Goal: Communication & Community: Ask a question

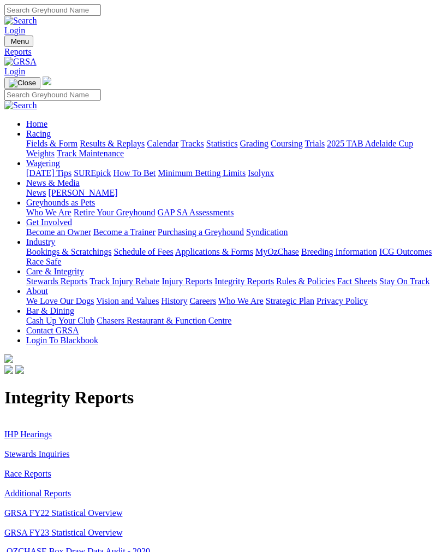
click at [9, 44] on img "Toggle navigation" at bounding box center [9, 44] width 0 height 0
click at [79, 335] on link "Contact GRSA" at bounding box center [52, 330] width 52 height 9
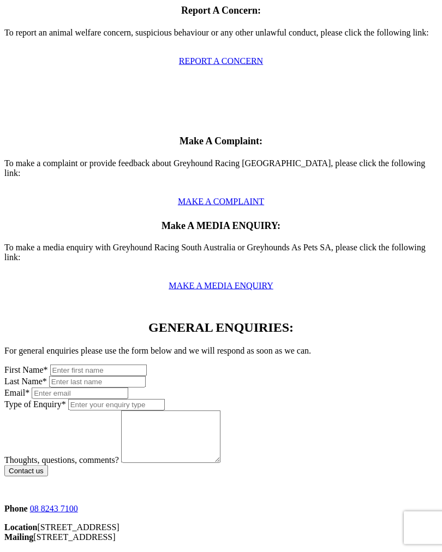
scroll to position [435, 0]
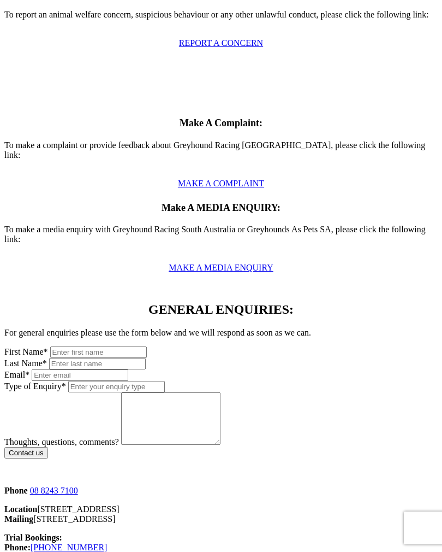
click at [108, 346] on input "text" at bounding box center [98, 351] width 97 height 11
type input "adam"
type input "manton"
click at [128, 369] on input "text" at bounding box center [80, 374] width 97 height 11
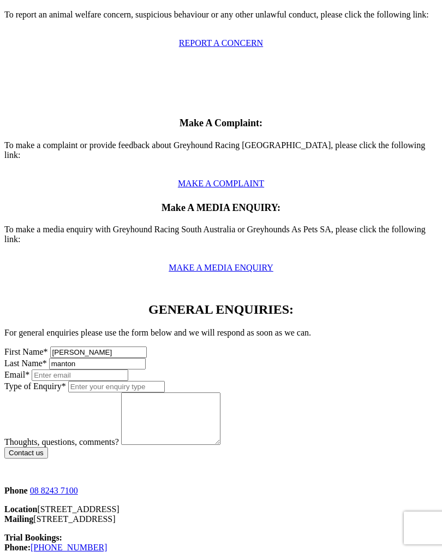
scroll to position [435, 0]
type input "adamjayne93@gmail.com"
click at [165, 381] on input "Type of Enquiry *" at bounding box center [116, 386] width 97 height 11
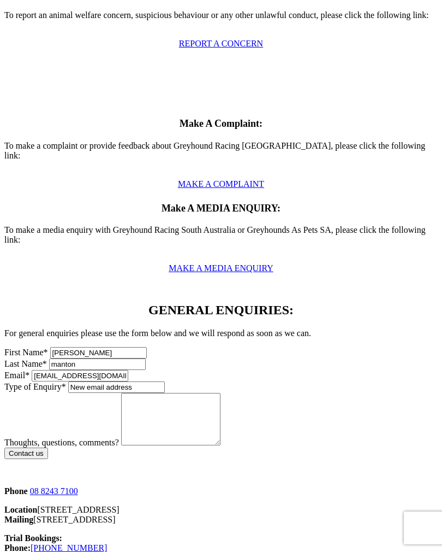
type input "New email address"
click at [214, 393] on textarea "Thoughts, questions, comments?" at bounding box center [170, 419] width 99 height 52
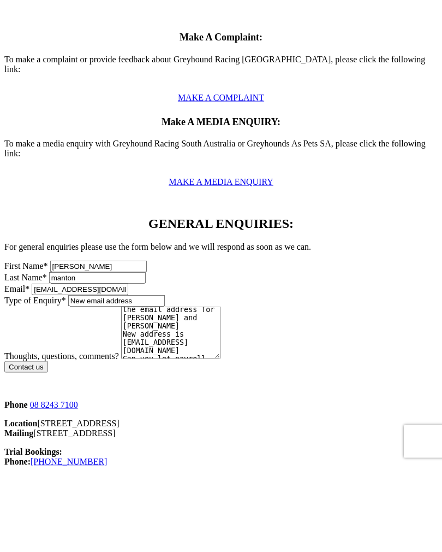
scroll to position [19, 0]
click at [169, 393] on textarea "Hi Can you please update the email address for adam manton and Jayne Jarman New…" at bounding box center [170, 419] width 99 height 52
click at [214, 393] on textarea "Hi Can you please update the email address for adam manton and Jayne Jarman New…" at bounding box center [170, 419] width 99 height 52
click at [221, 393] on textarea "Hi Can you please update the email address for adam manton and Jayne Jarman New…" at bounding box center [170, 419] width 99 height 52
click at [190, 393] on textarea "Hi Can you please update the email address for adam manton and Jayne Jarman New…" at bounding box center [170, 419] width 99 height 52
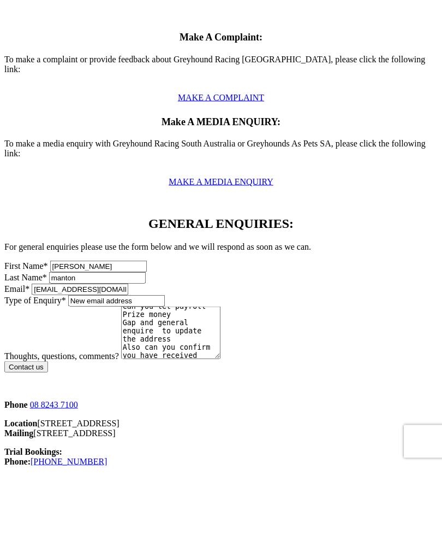
scroll to position [72, 0]
type textarea "Hi Can you please update the email address for adam manton and Jayne Jarman New…"
click at [48, 447] on input "Contact us" at bounding box center [26, 452] width 44 height 11
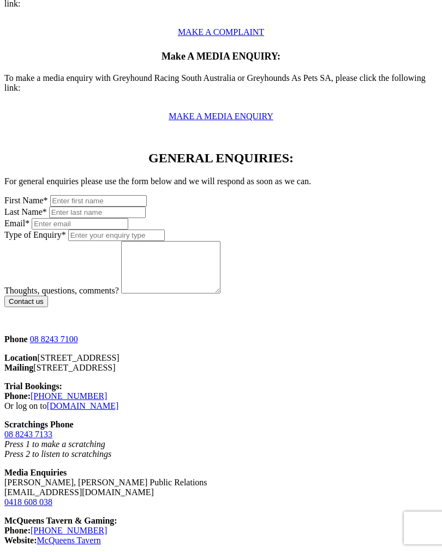
scroll to position [587, 0]
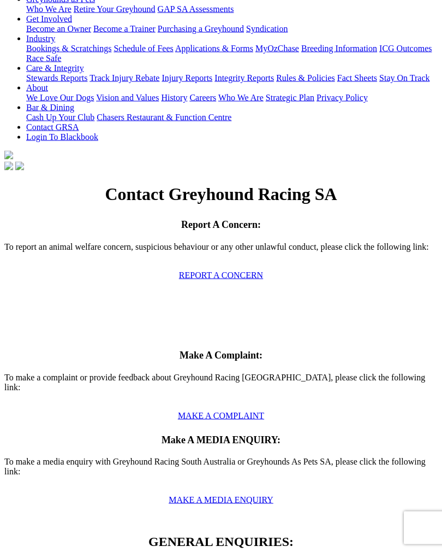
scroll to position [202, 0]
